Goal: Task Accomplishment & Management: Manage account settings

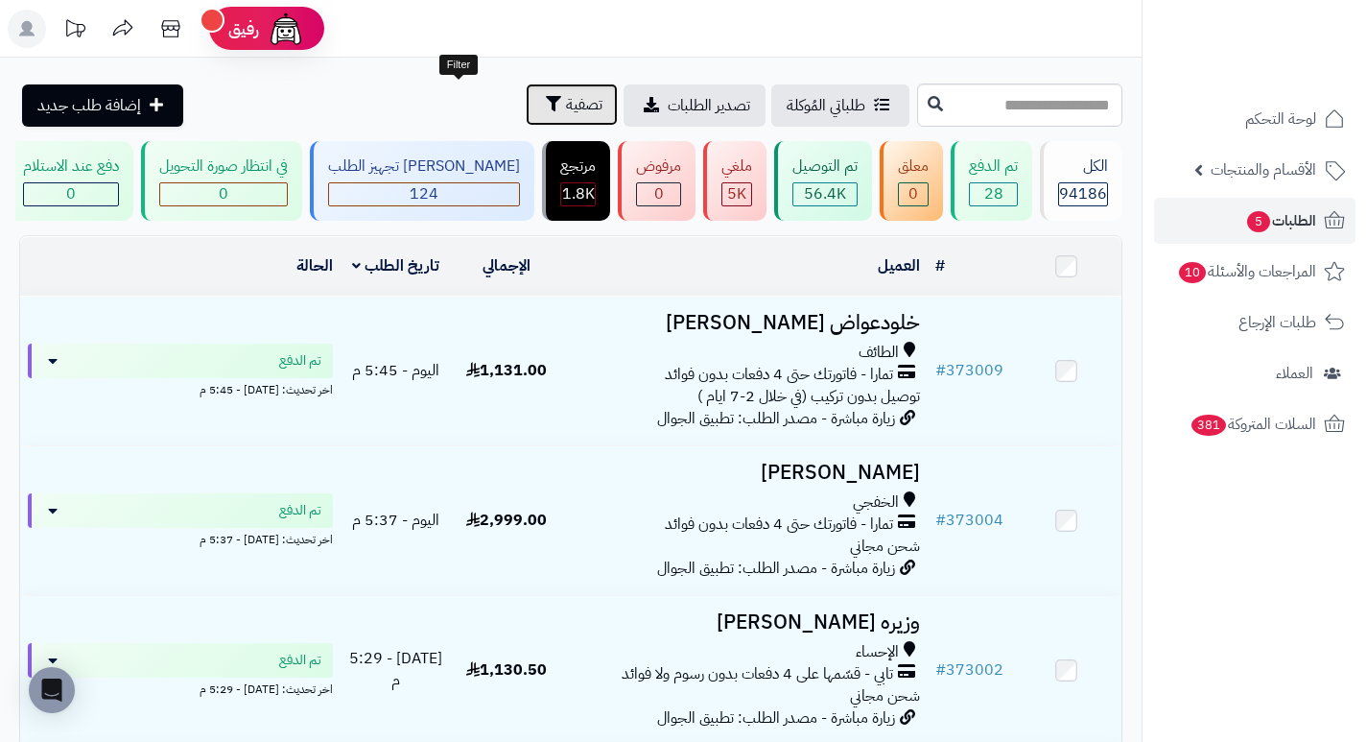
click at [566, 108] on span "تصفية" at bounding box center [584, 104] width 36 height 23
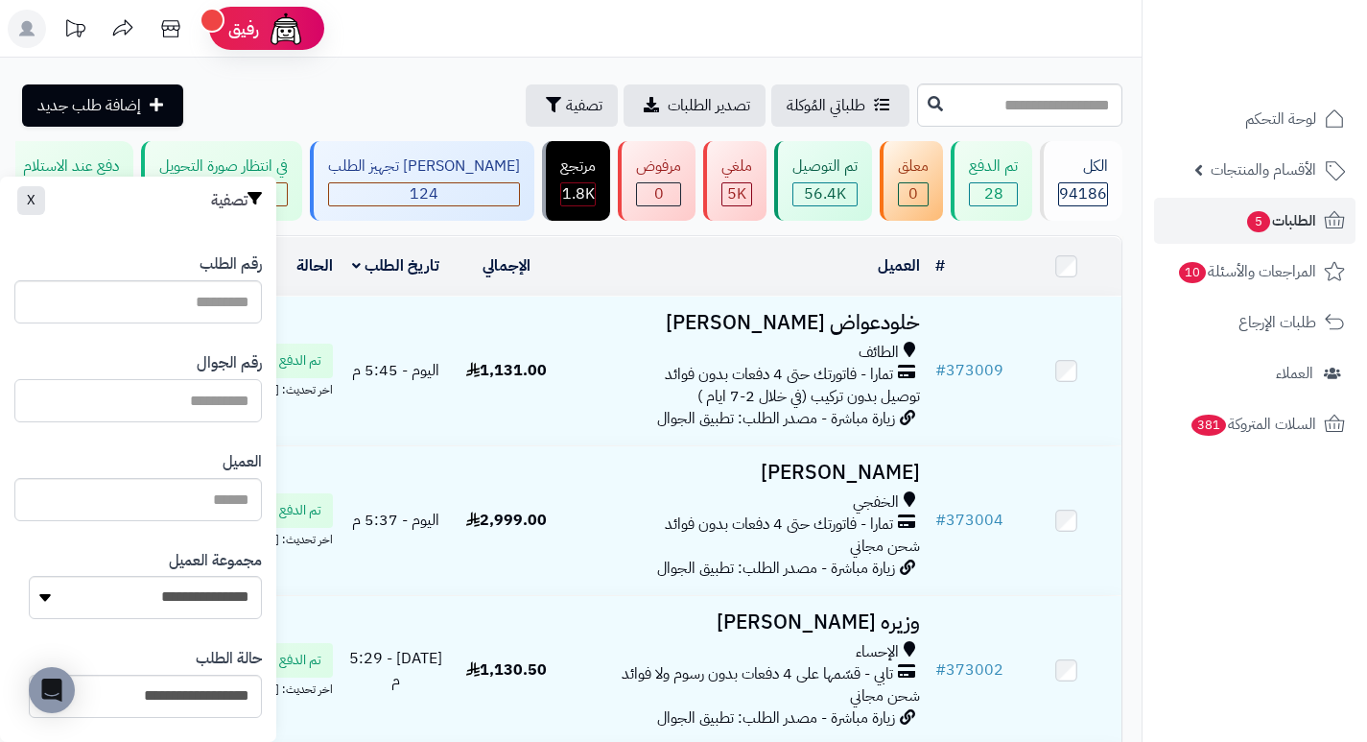
click at [165, 399] on input "text" at bounding box center [138, 400] width 248 height 43
type input "*********"
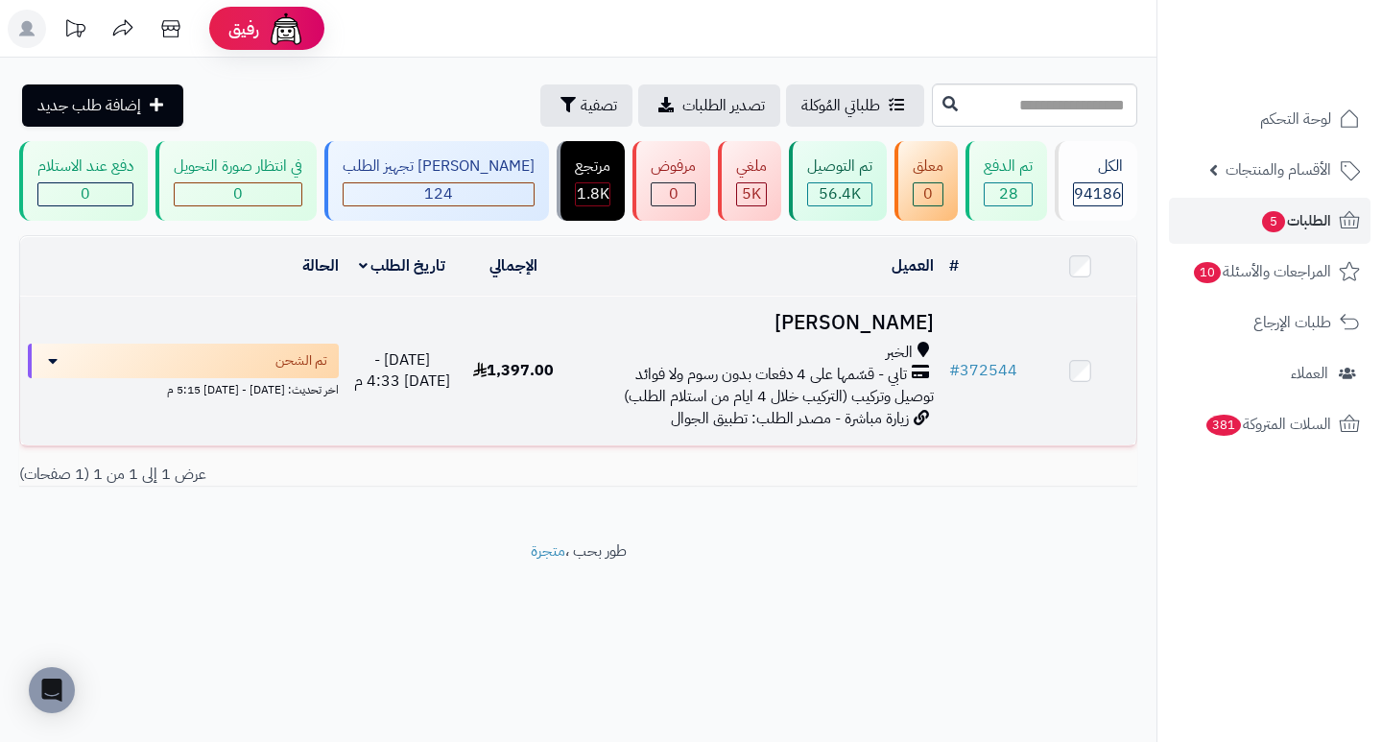
click at [884, 334] on h3 "anas amer" at bounding box center [755, 323] width 356 height 22
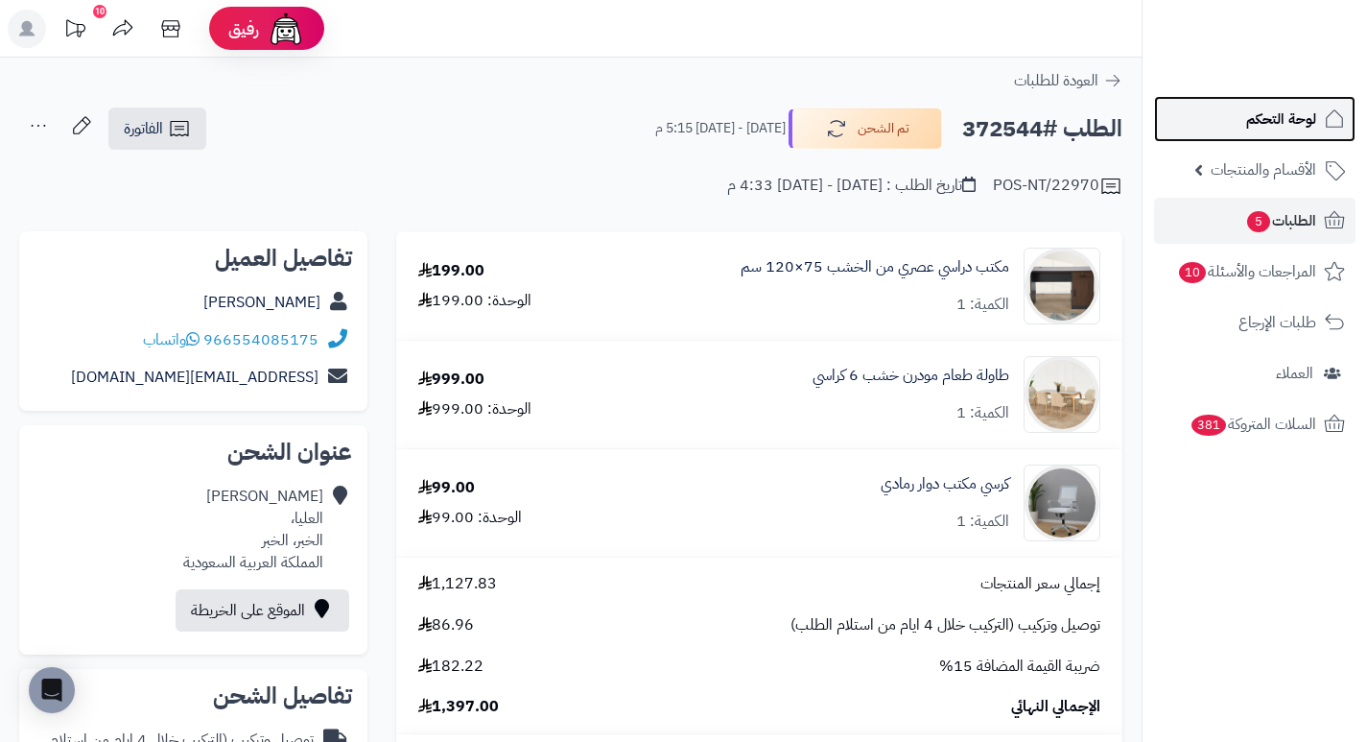
click at [1284, 122] on span "لوحة التحكم" at bounding box center [1282, 119] width 70 height 27
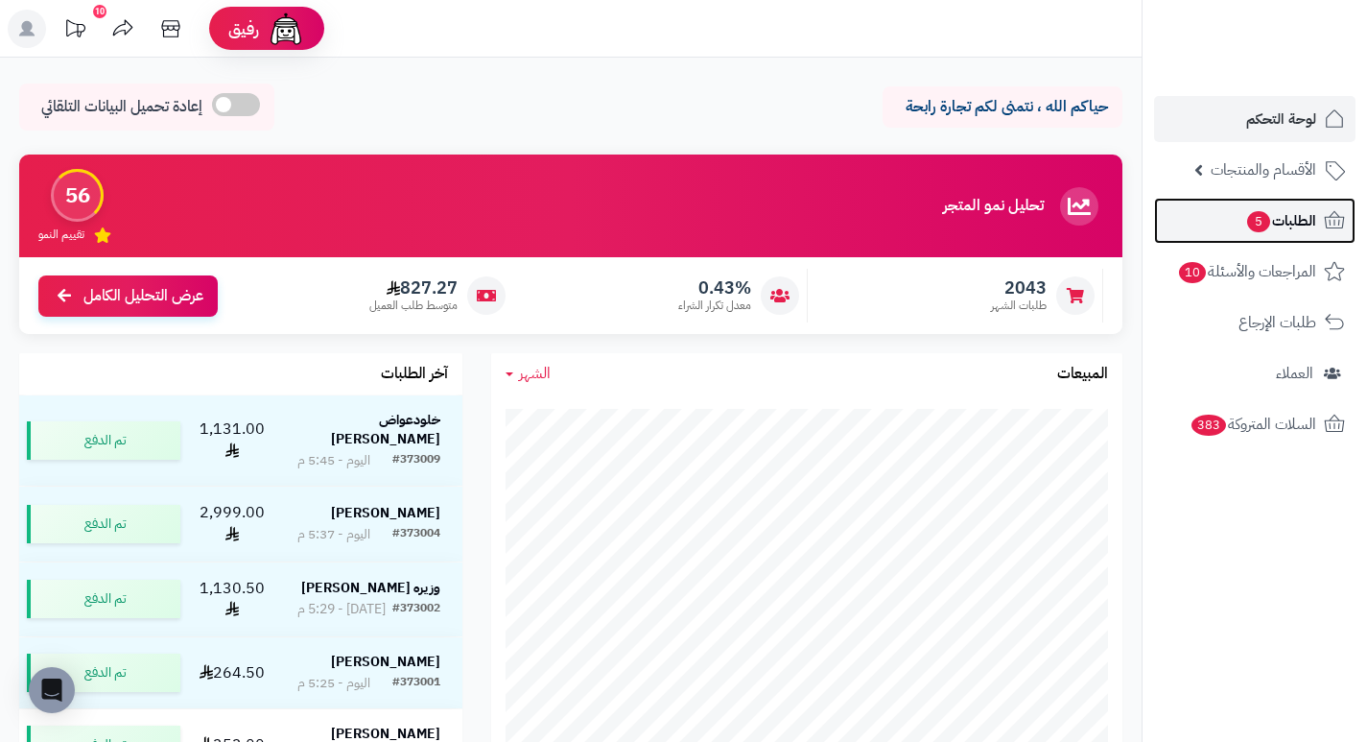
click at [1293, 224] on span "الطلبات 5" at bounding box center [1281, 220] width 71 height 27
